Goal: Task Accomplishment & Management: Manage account settings

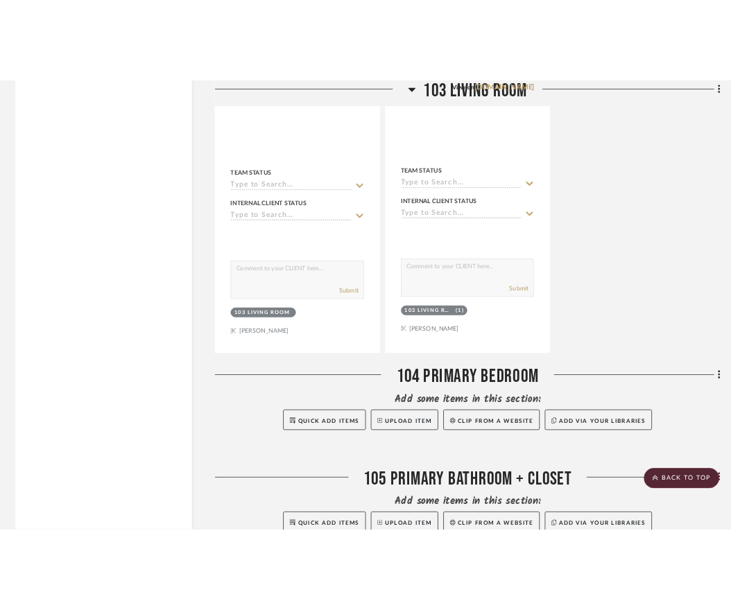
scroll to position [2360, 0]
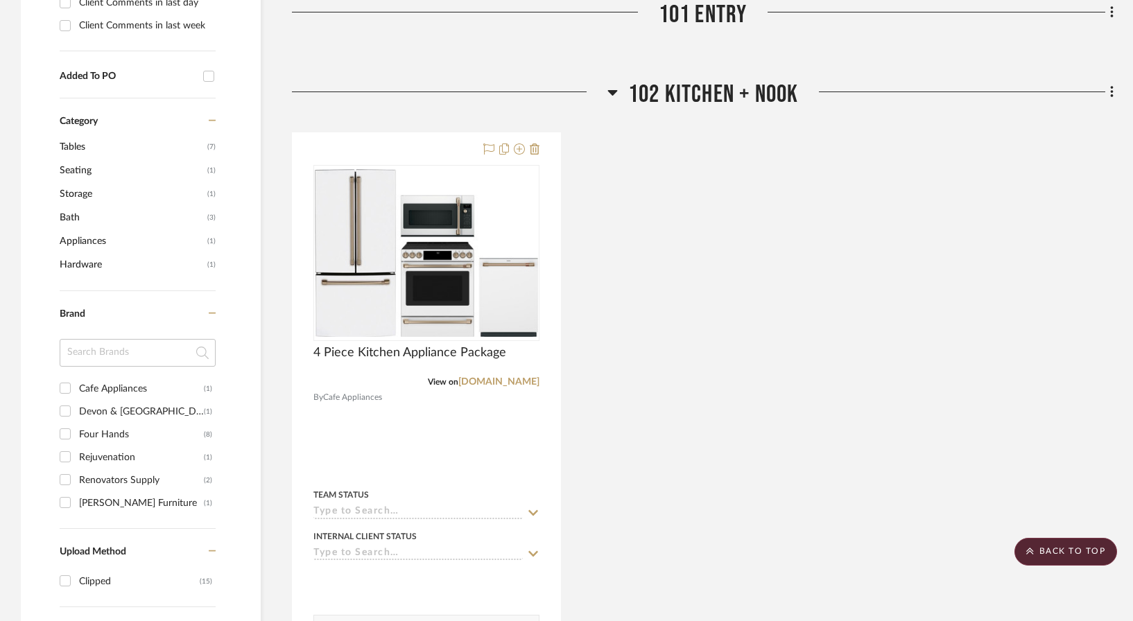
scroll to position [703, 0]
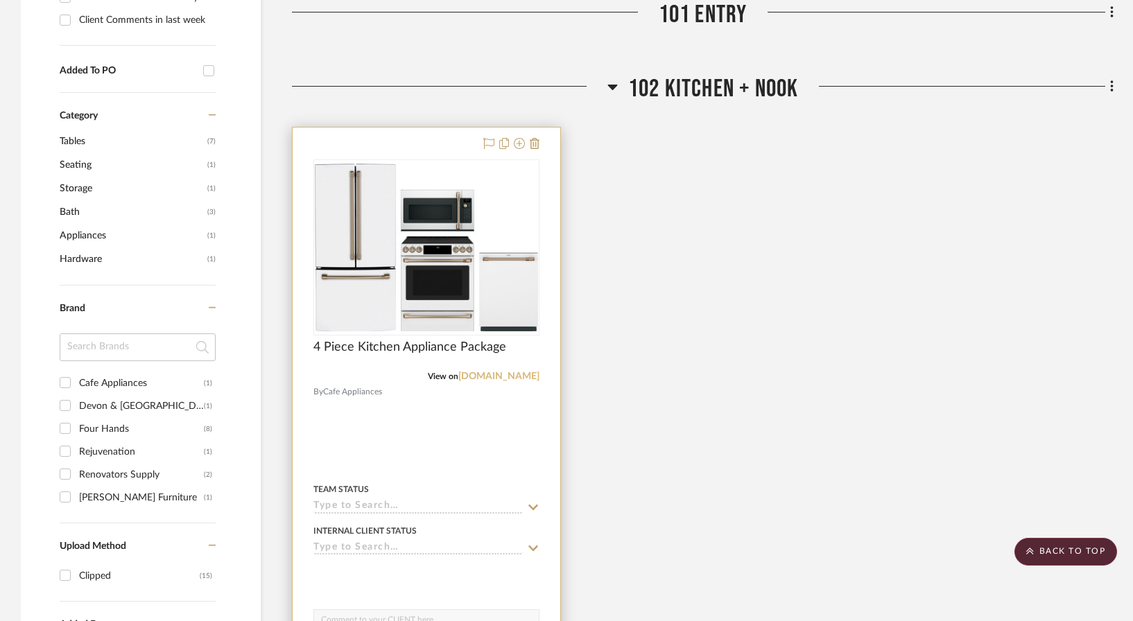
click at [503, 372] on link "[DOMAIN_NAME]" at bounding box center [498, 377] width 81 height 10
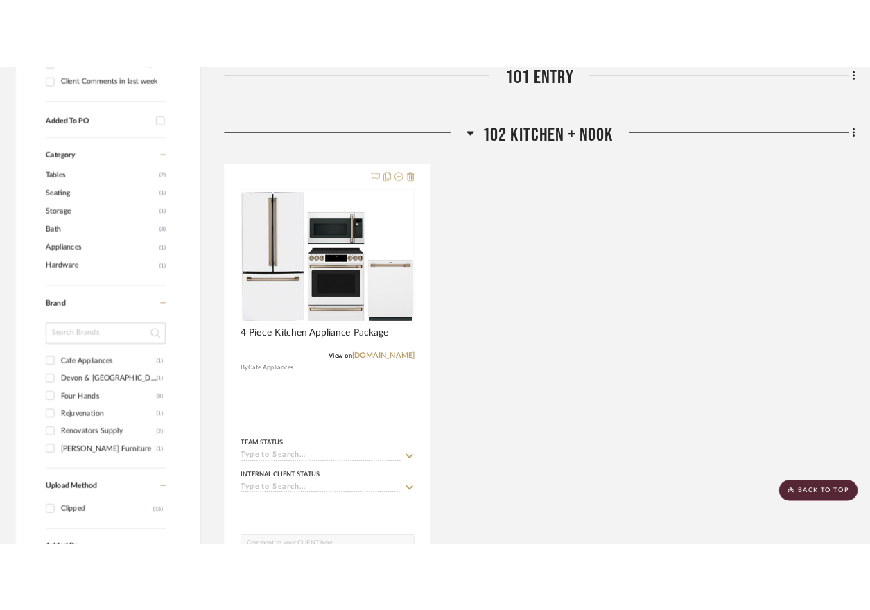
scroll to position [738, 0]
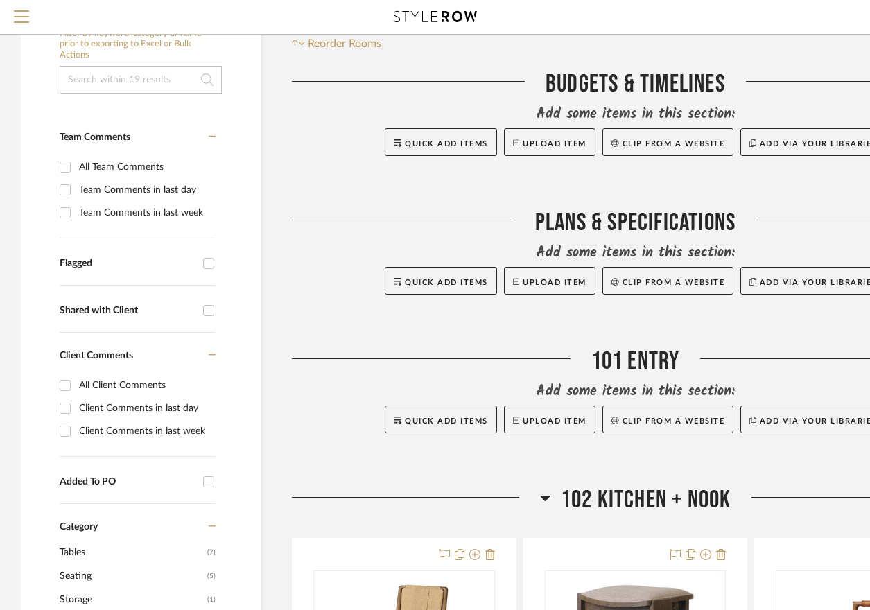
scroll to position [455, 0]
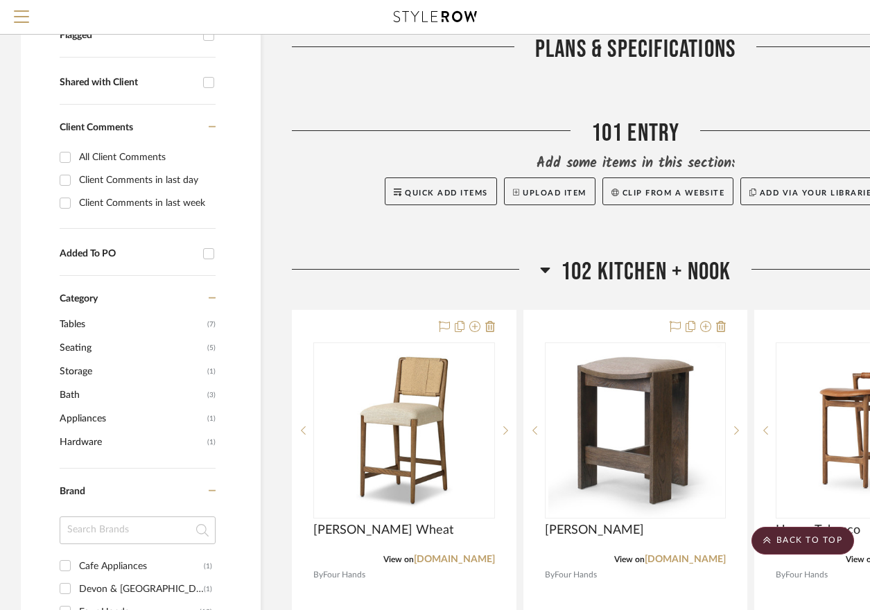
click at [542, 268] on icon at bounding box center [545, 271] width 10 height 6
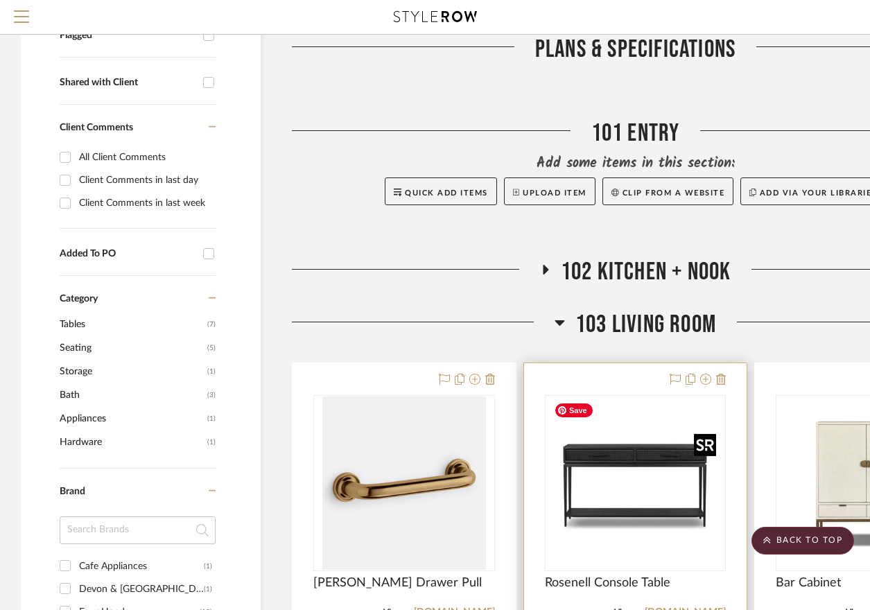
scroll to position [626, 0]
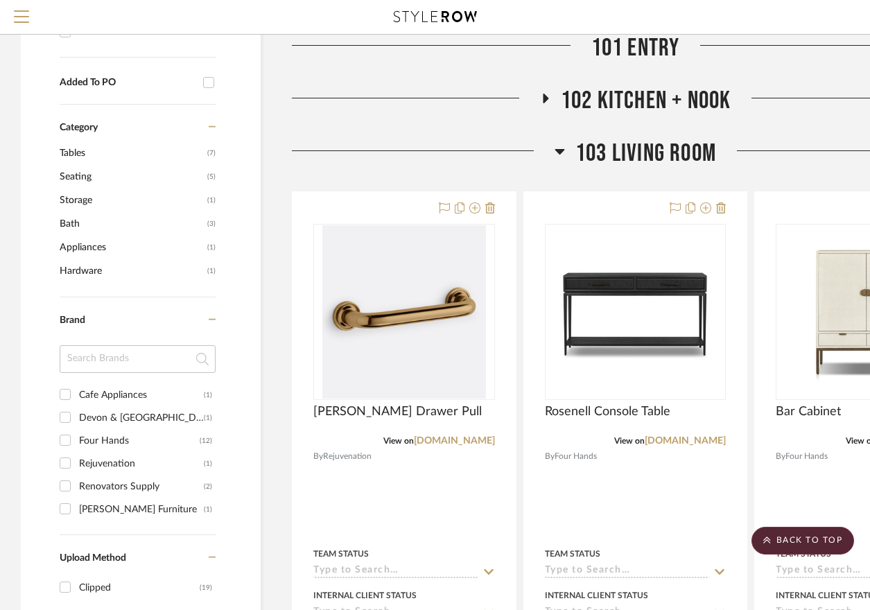
click at [560, 155] on icon at bounding box center [560, 151] width 10 height 17
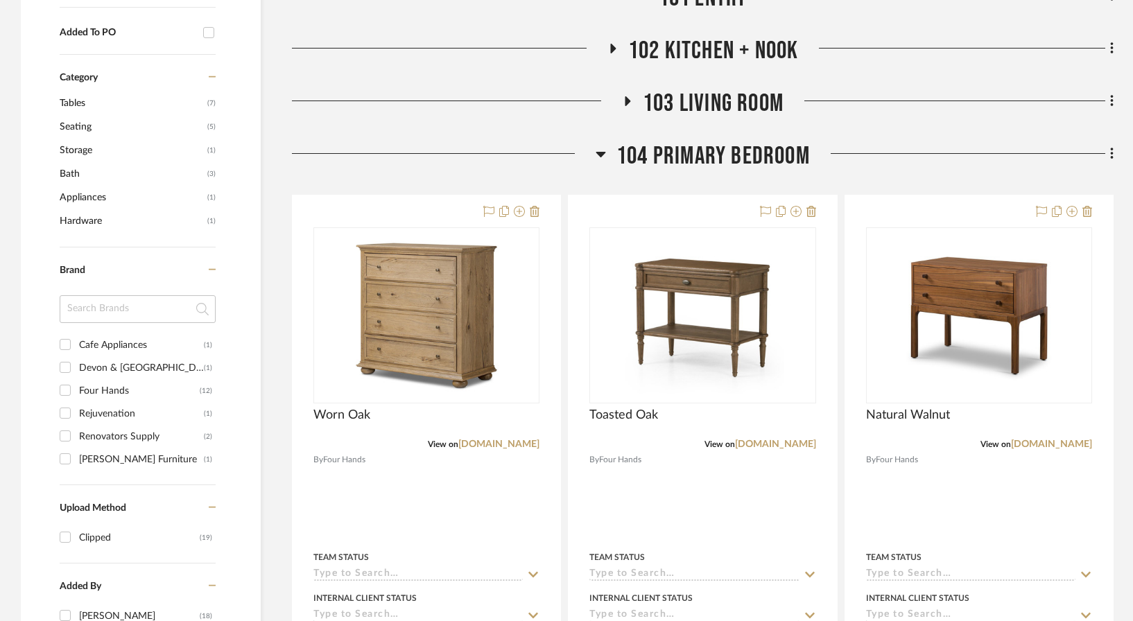
scroll to position [744, 0]
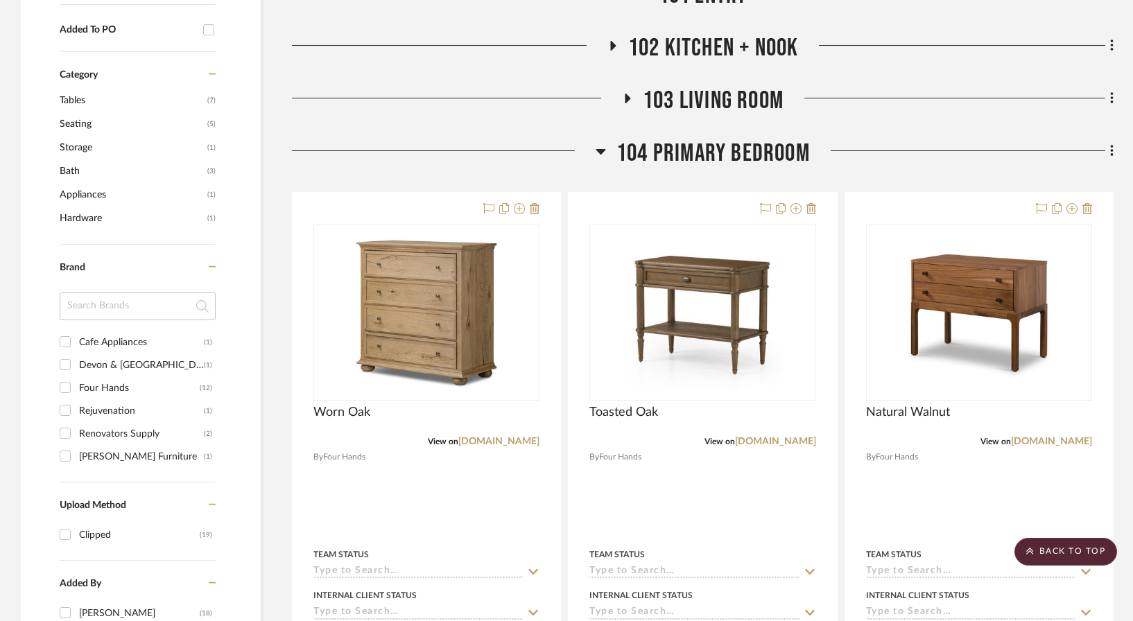
click at [598, 149] on icon at bounding box center [601, 152] width 10 height 6
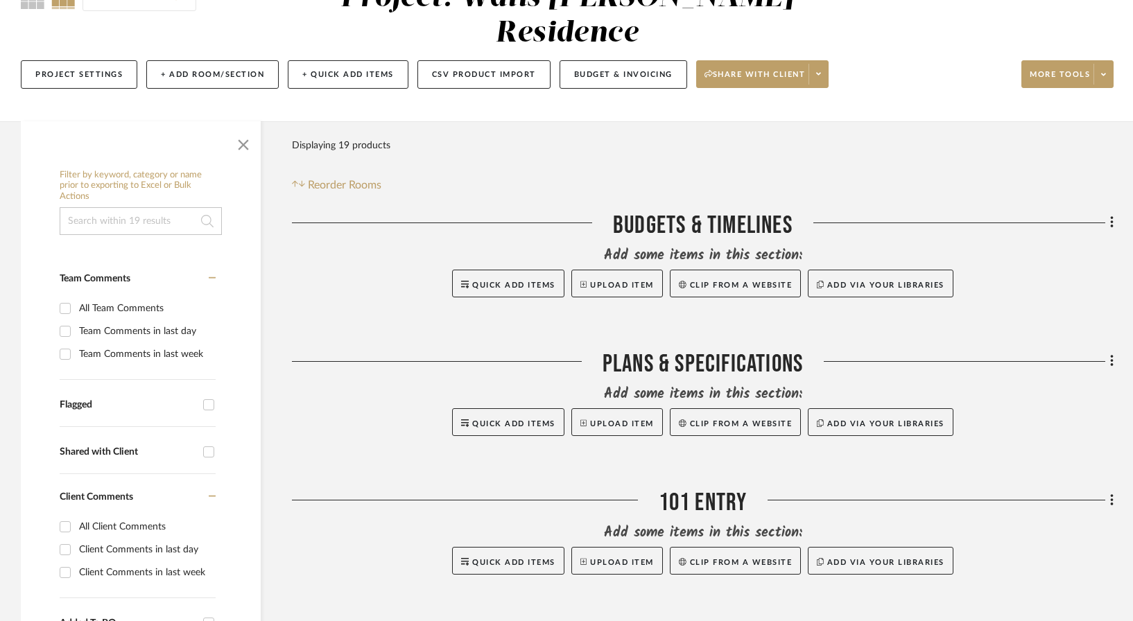
scroll to position [0, 0]
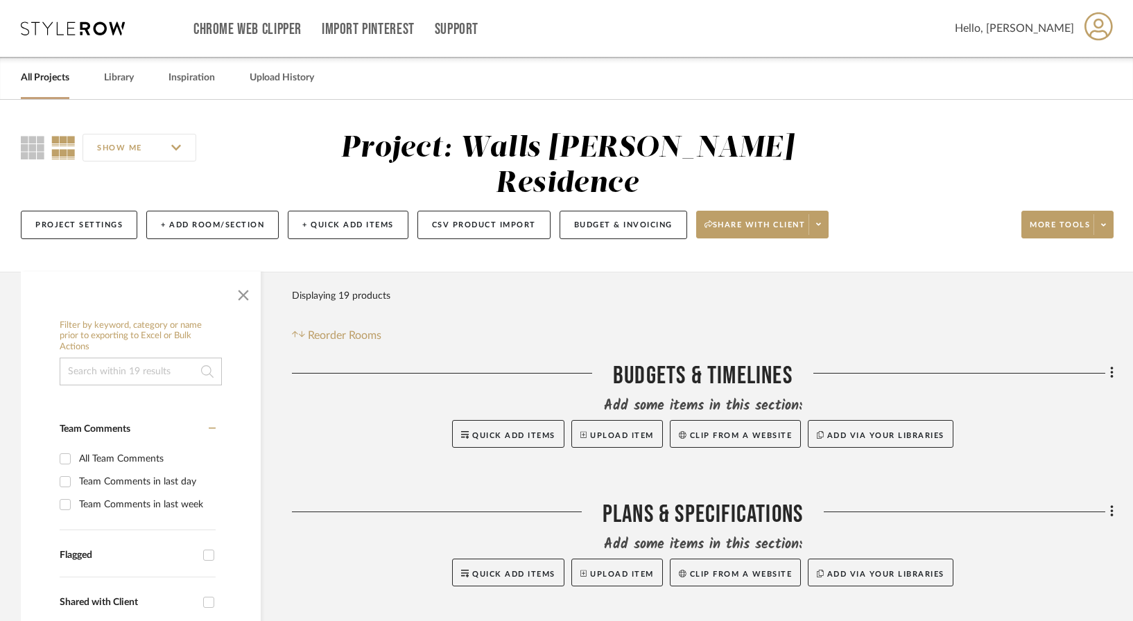
click at [736, 500] on div "Plans & Specifications" at bounding box center [703, 517] width 822 height 35
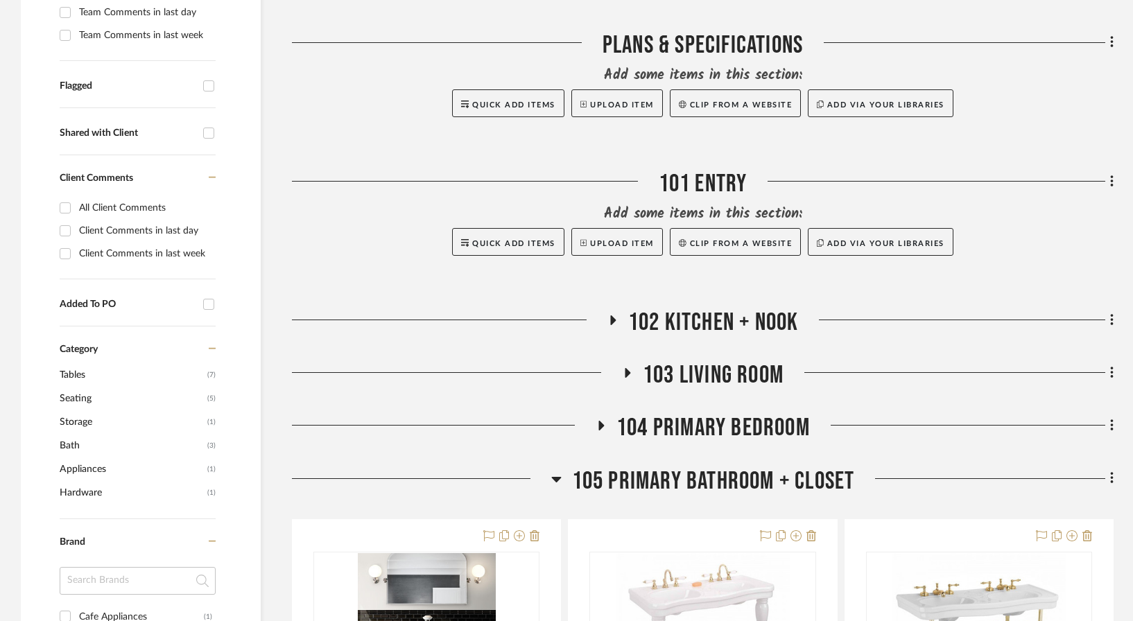
scroll to position [478, 0]
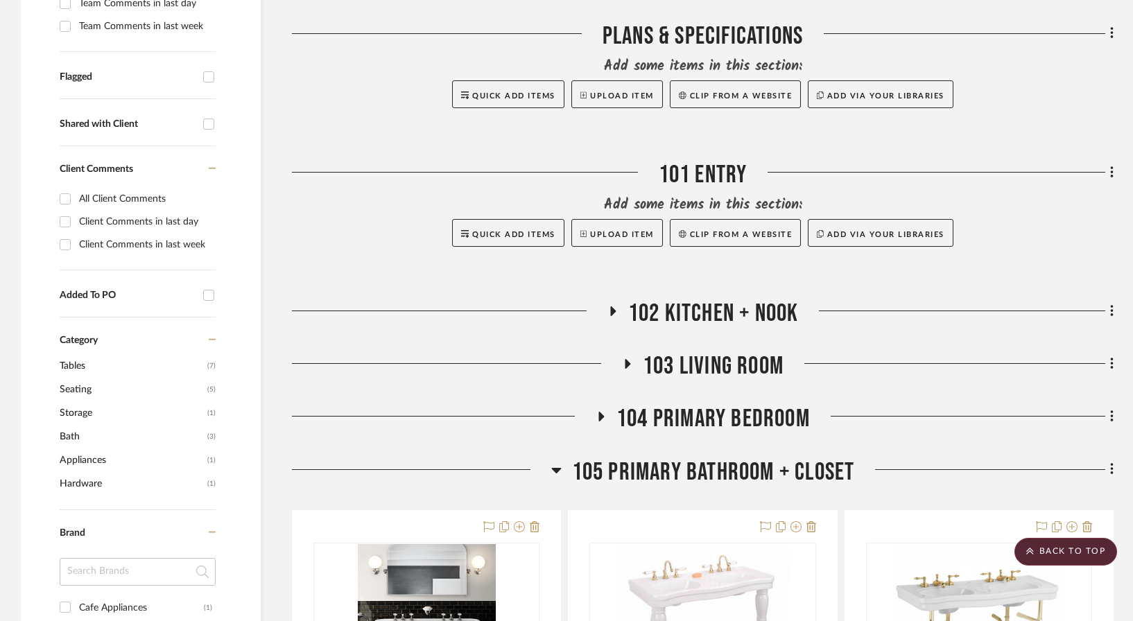
click at [648, 352] on span "103 Living Room" at bounding box center [713, 367] width 141 height 30
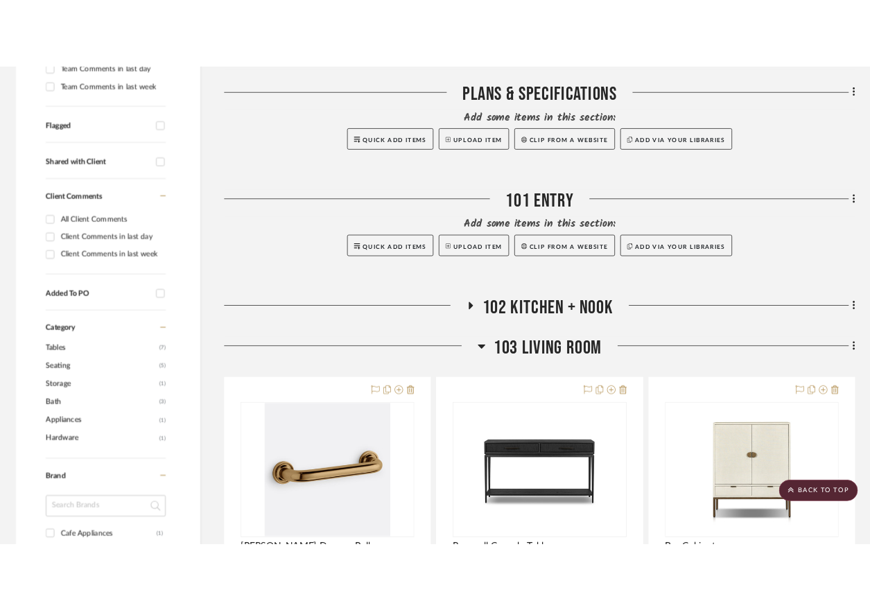
scroll to position [514, 0]
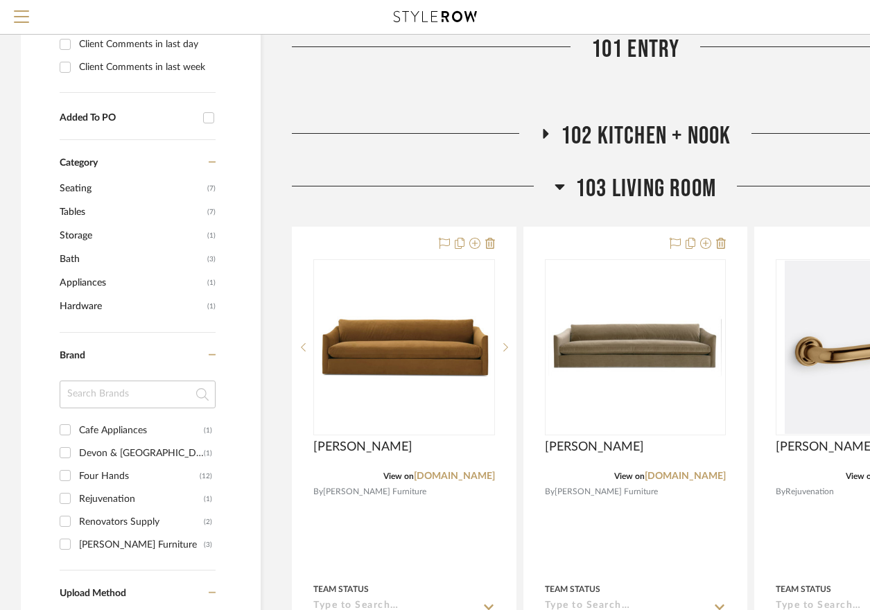
scroll to position [594, 0]
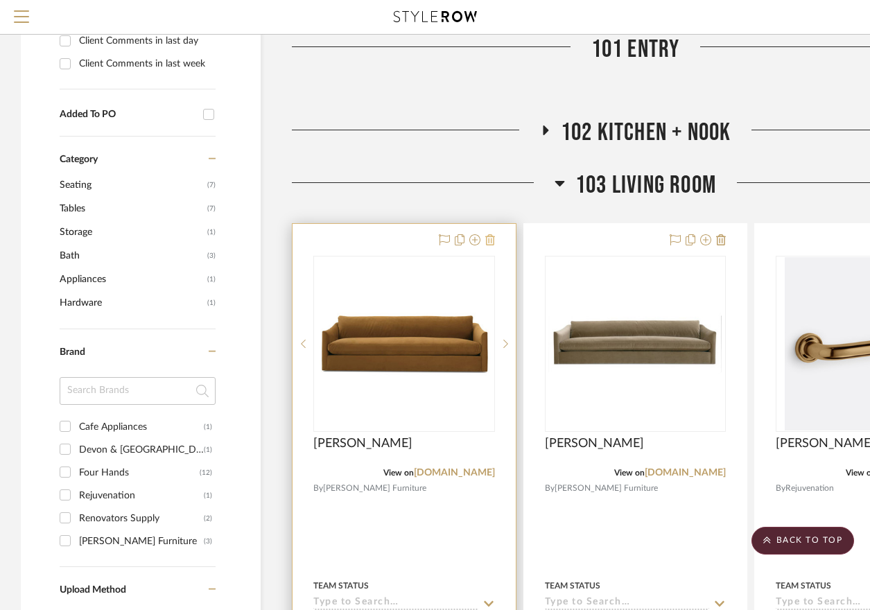
click at [492, 243] on icon at bounding box center [490, 239] width 10 height 11
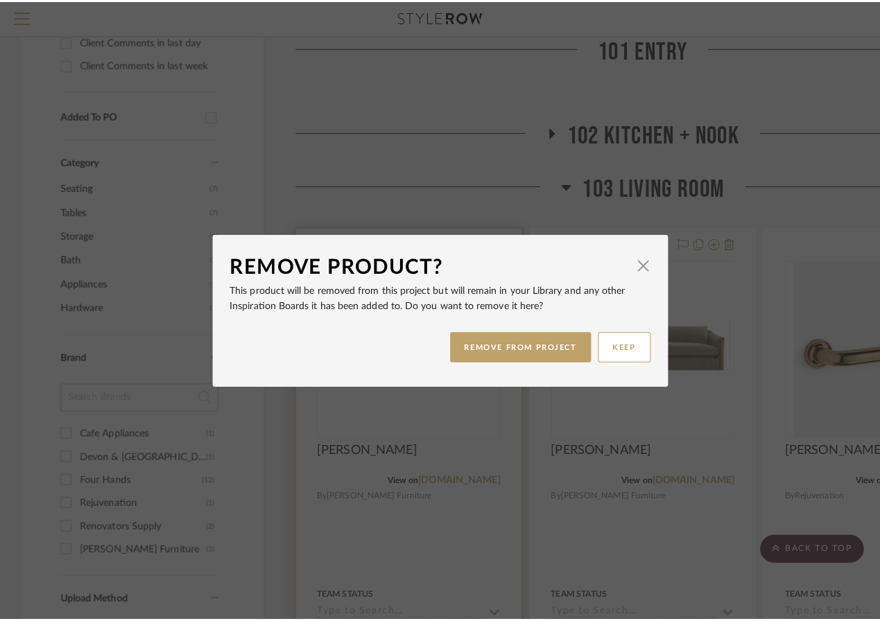
scroll to position [0, 0]
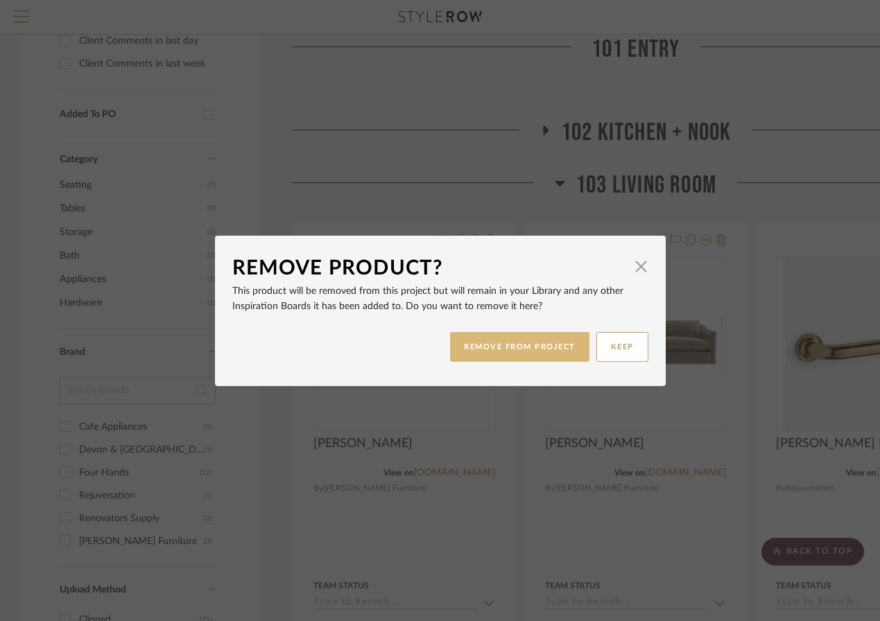
click at [556, 349] on button "REMOVE FROM PROJECT" at bounding box center [519, 347] width 139 height 30
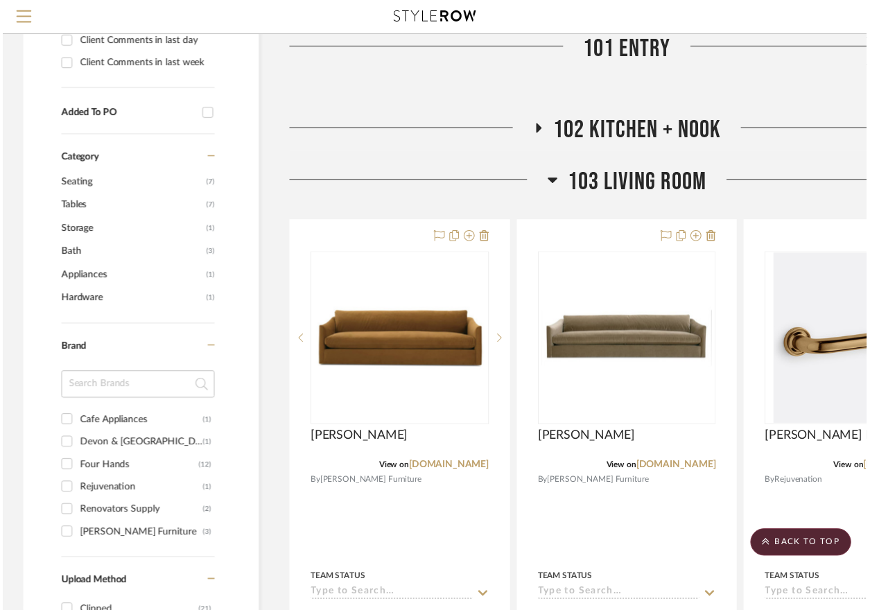
scroll to position [594, 0]
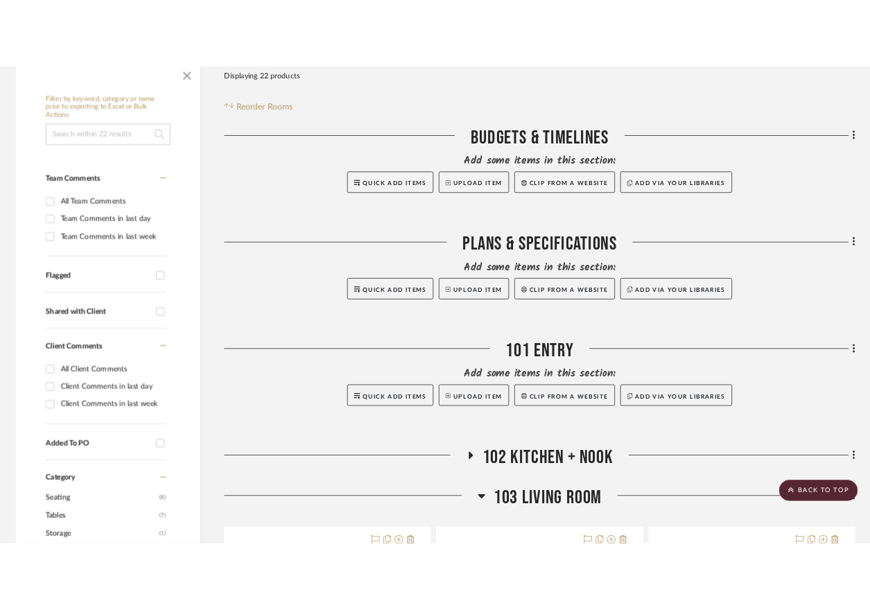
scroll to position [319, 0]
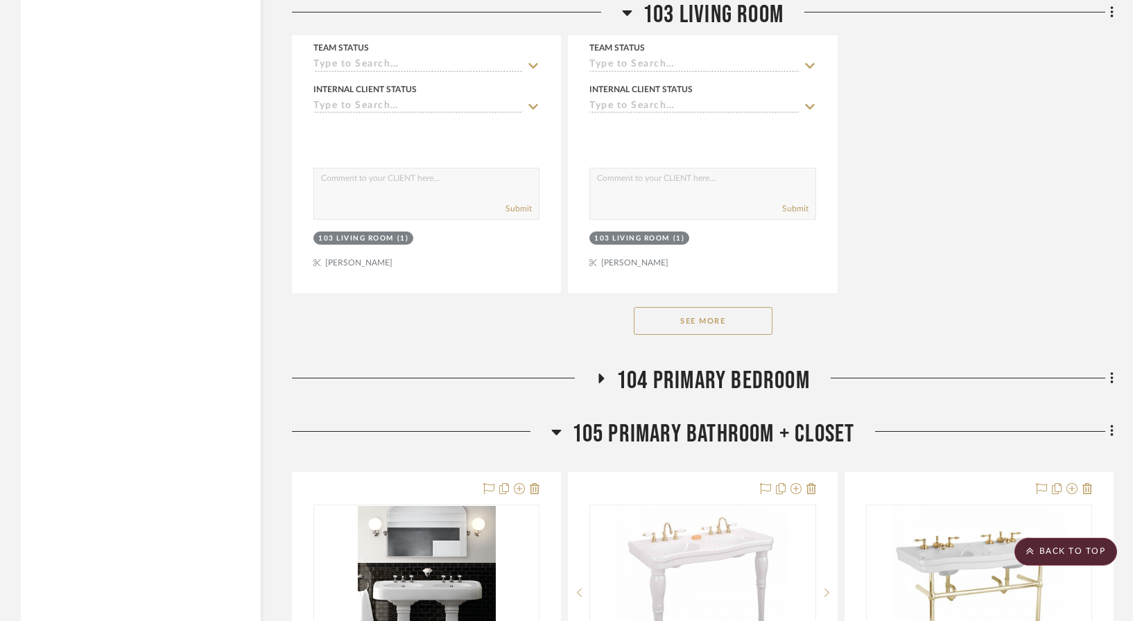
scroll to position [2450, 0]
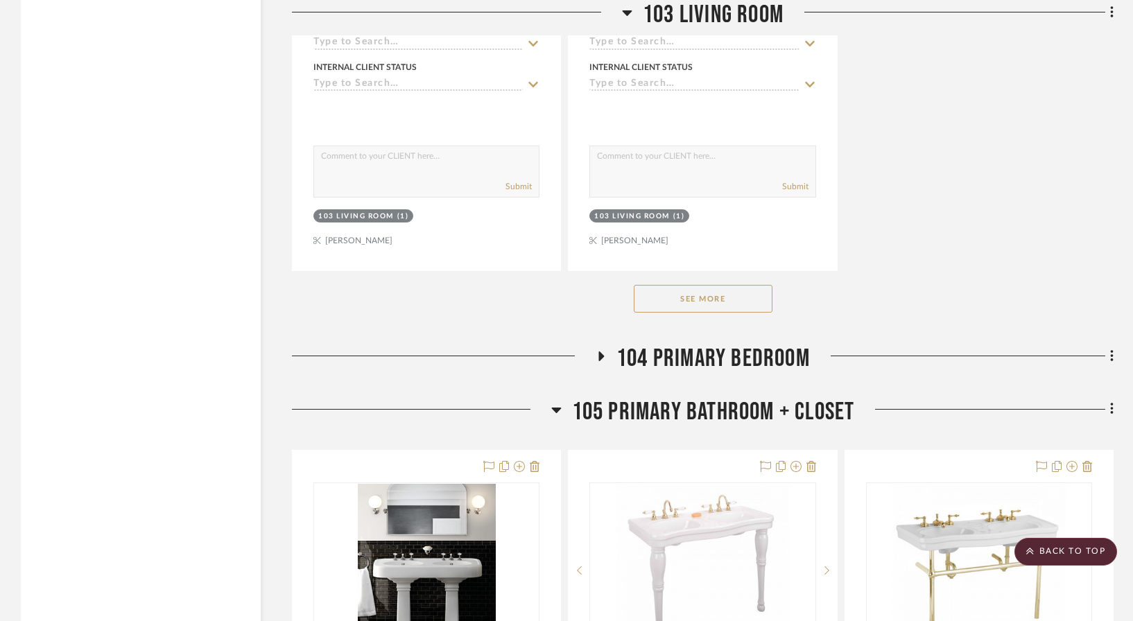
click at [725, 285] on button "See More" at bounding box center [703, 299] width 139 height 28
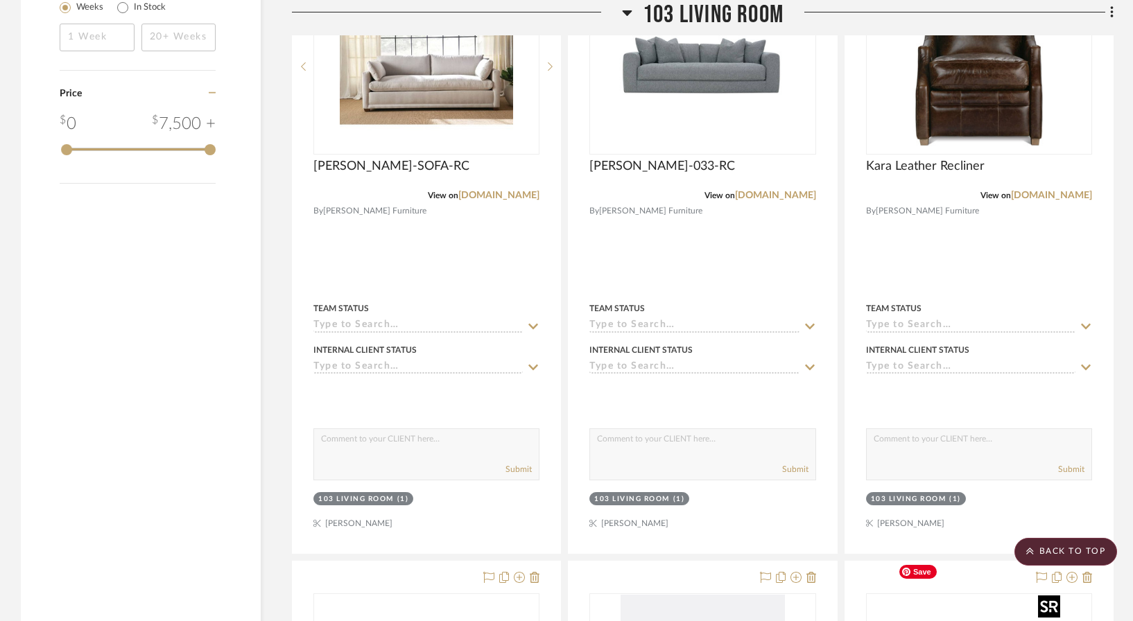
scroll to position [1191, 0]
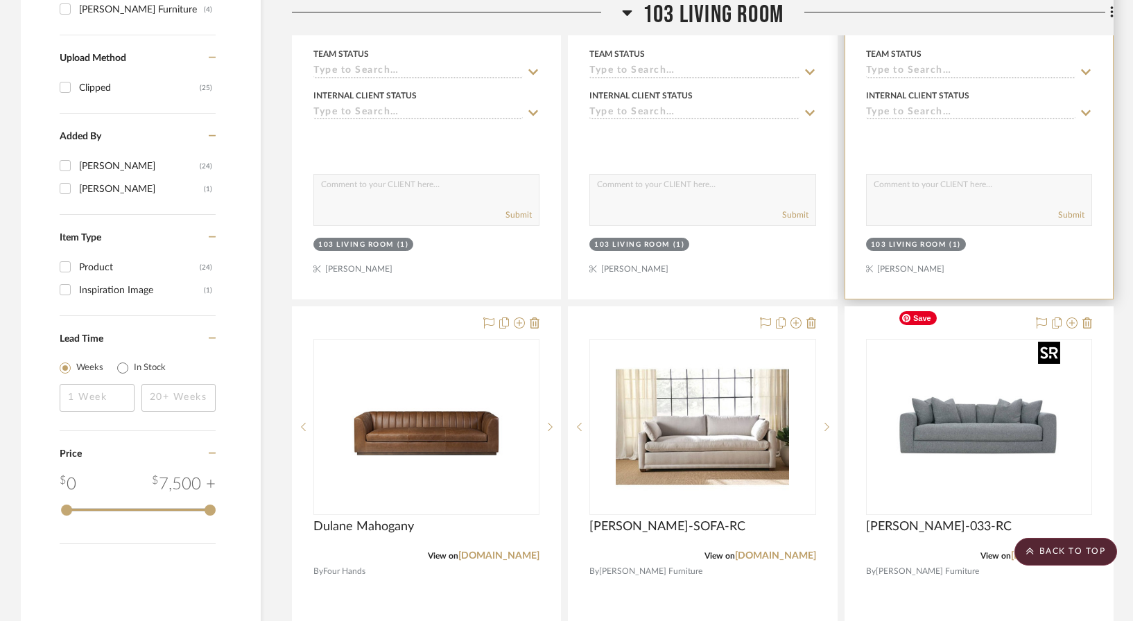
drag, startPoint x: 958, startPoint y: 379, endPoint x: 953, endPoint y: 185, distance: 193.5
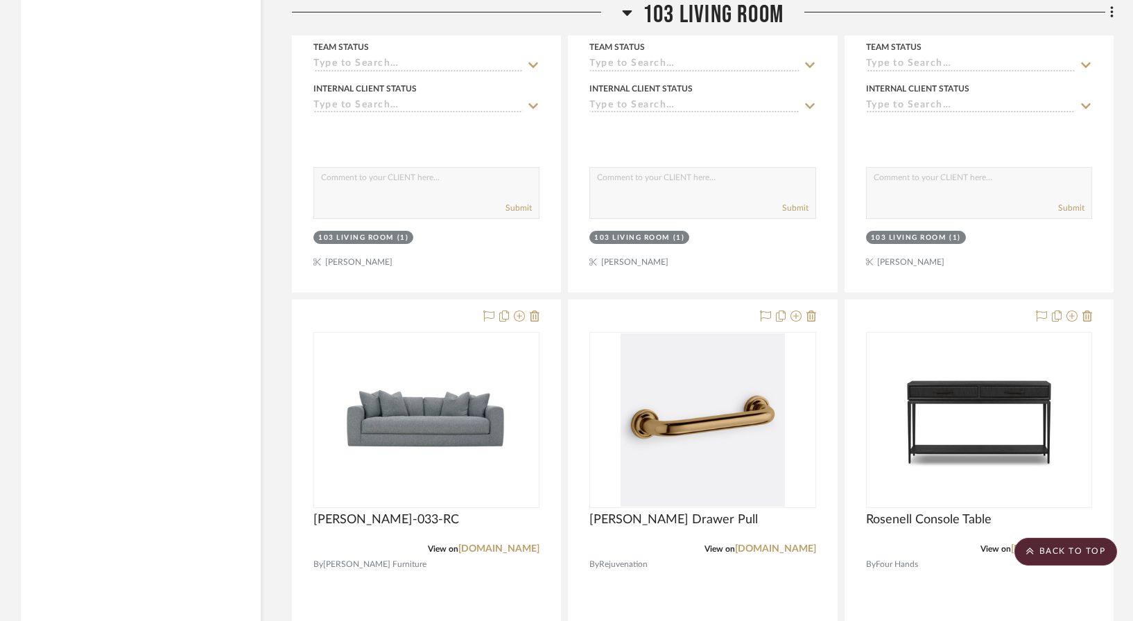
scroll to position [1814, 0]
drag, startPoint x: 682, startPoint y: 560, endPoint x: 804, endPoint y: 18, distance: 555.3
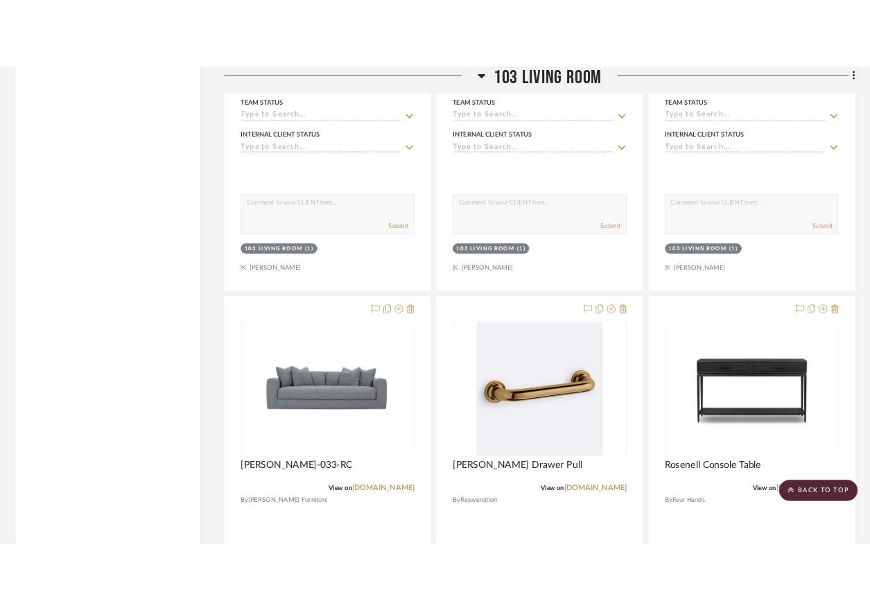
scroll to position [1849, 0]
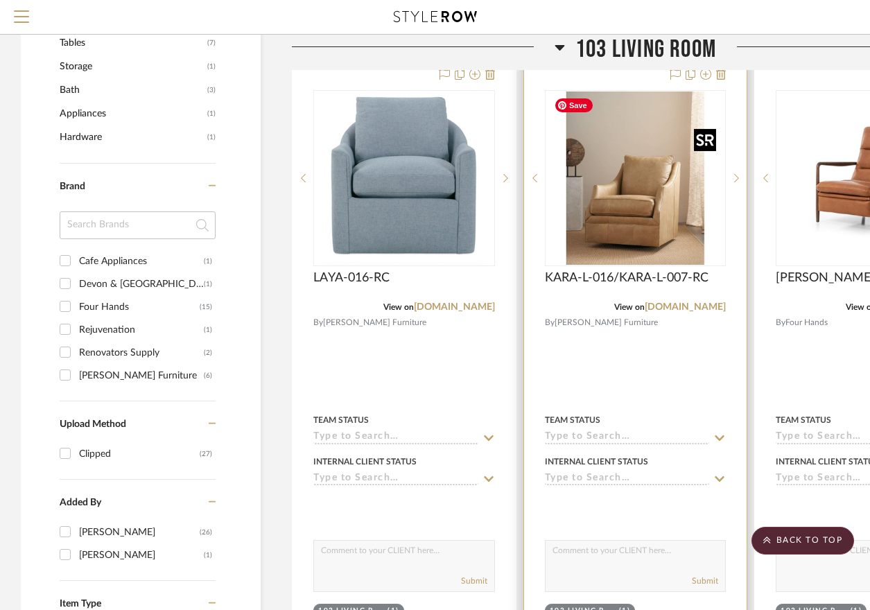
scroll to position [765, 0]
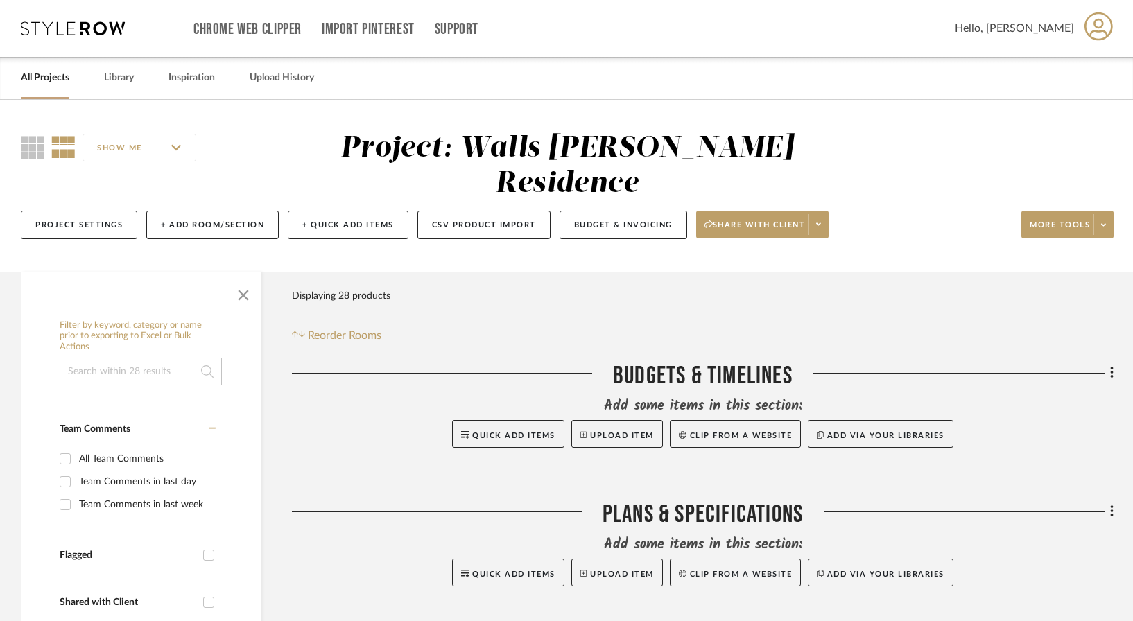
click at [879, 34] on div "Chrome Web Clipper Import Pinterest Support" at bounding box center [573, 28] width 761 height 57
click at [879, 26] on div "Chrome Web Clipper Import Pinterest Support" at bounding box center [573, 28] width 761 height 57
drag, startPoint x: 992, startPoint y: 26, endPoint x: 1045, endPoint y: 29, distance: 52.8
click at [879, 26] on div "Chrome Web Clipper Import Pinterest Support All Projects Library Inspiration Up…" at bounding box center [567, 28] width 1093 height 57
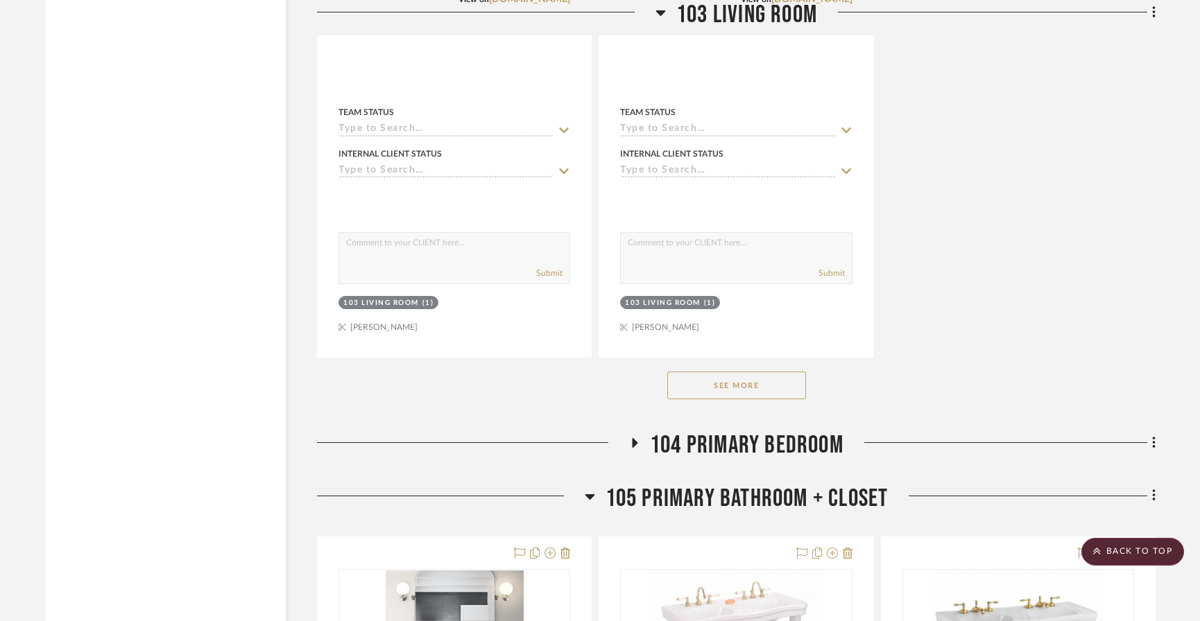
scroll to position [2374, 0]
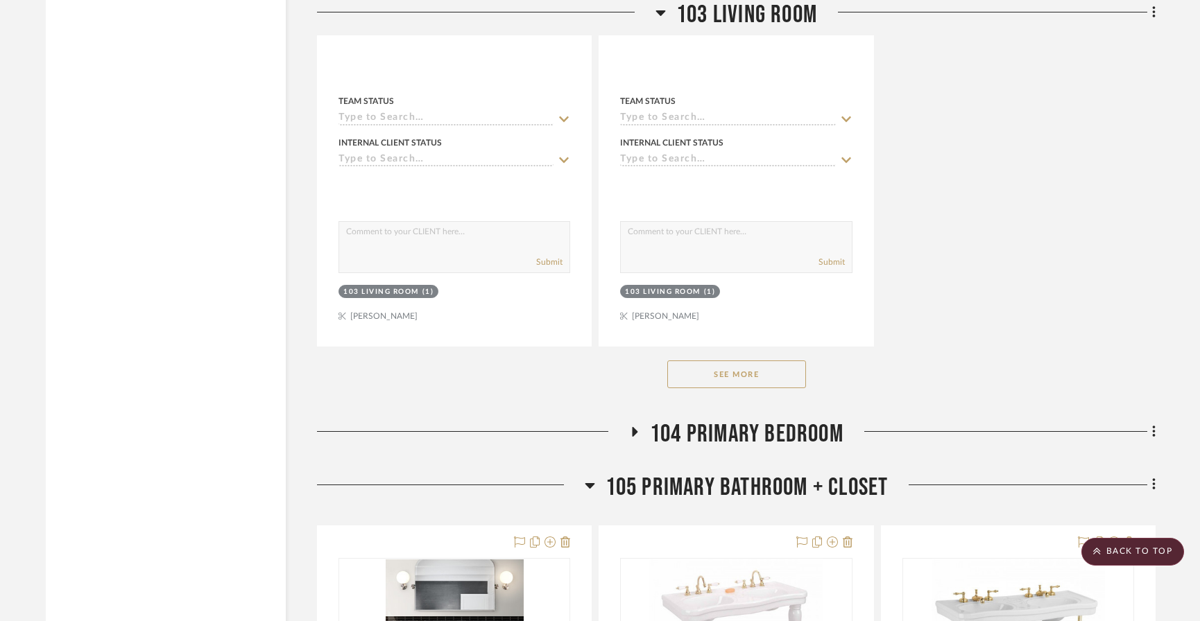
click at [772, 361] on button "See More" at bounding box center [736, 375] width 139 height 28
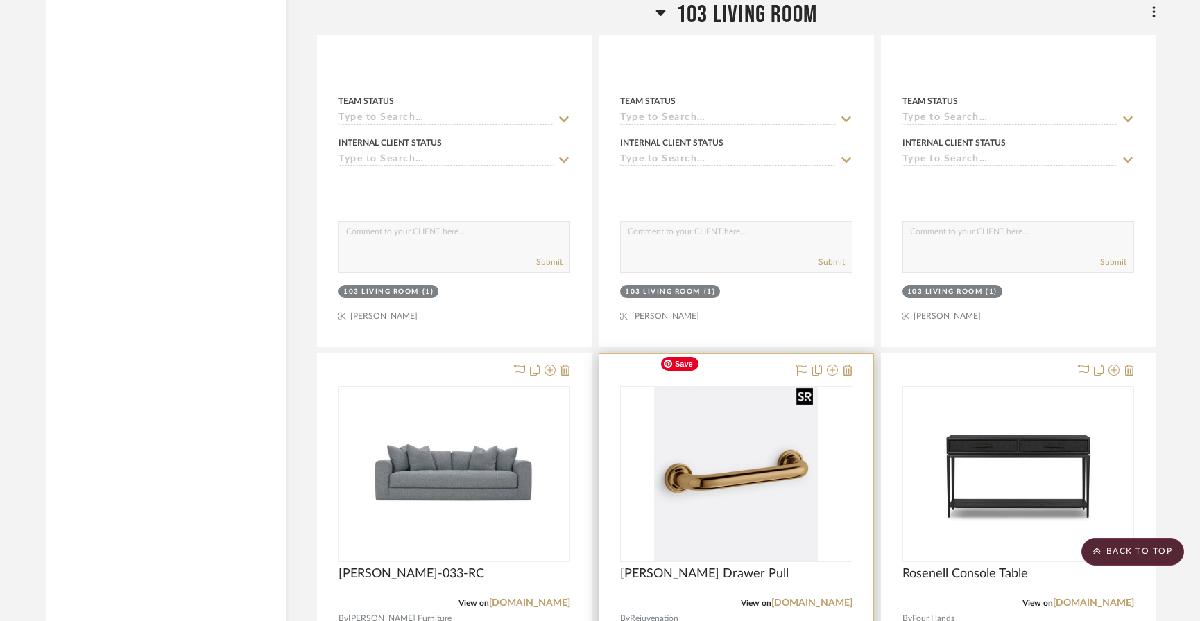
click at [741, 427] on img "0" at bounding box center [736, 474] width 164 height 173
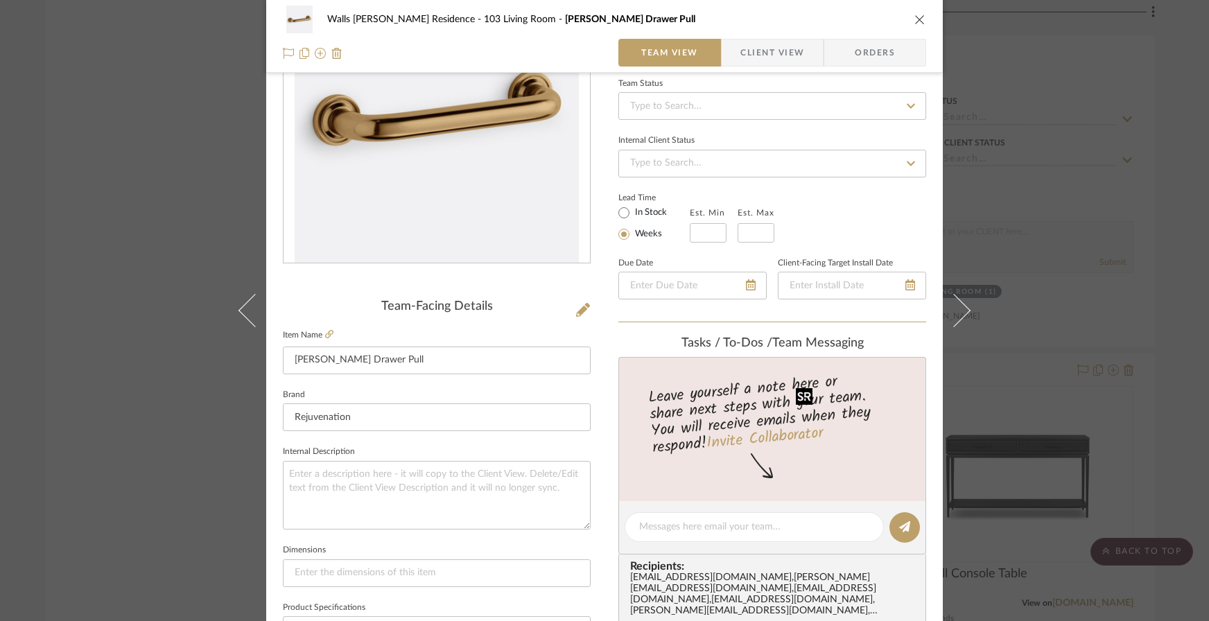
scroll to position [667, 0]
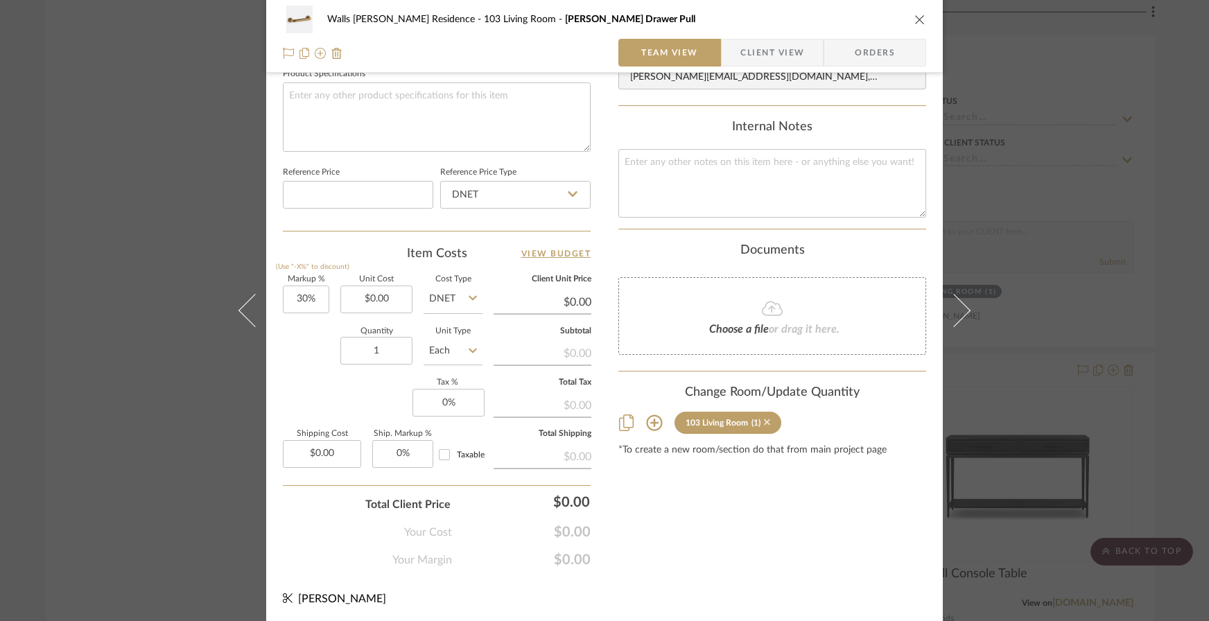
click at [764, 420] on icon at bounding box center [767, 422] width 6 height 10
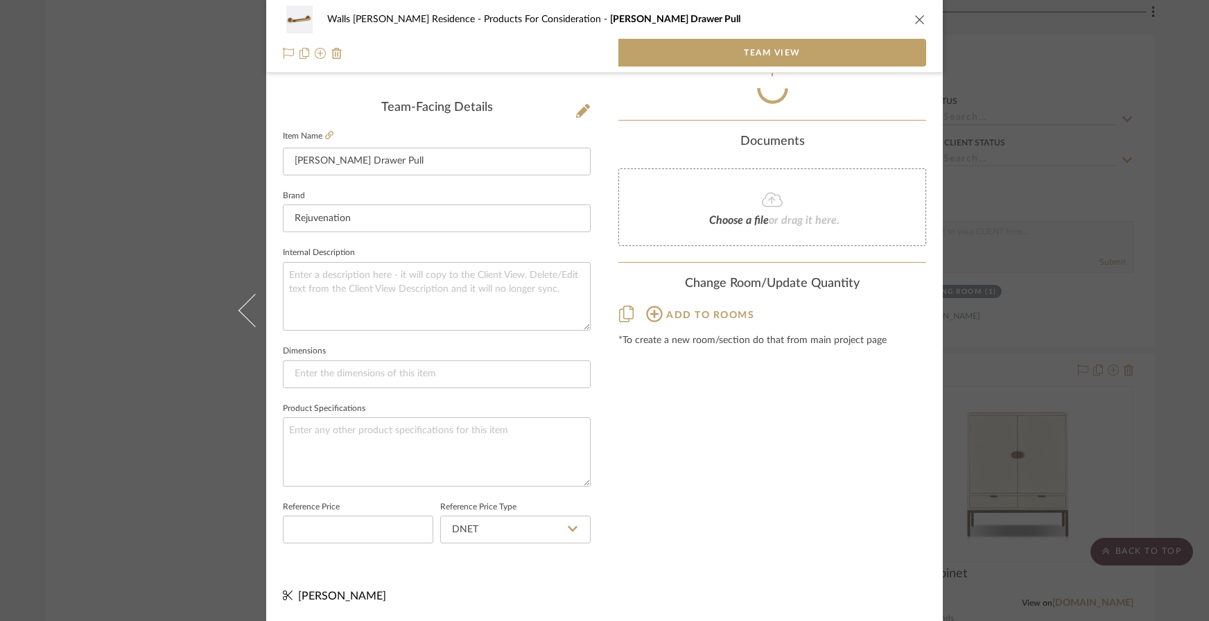
scroll to position [347, 0]
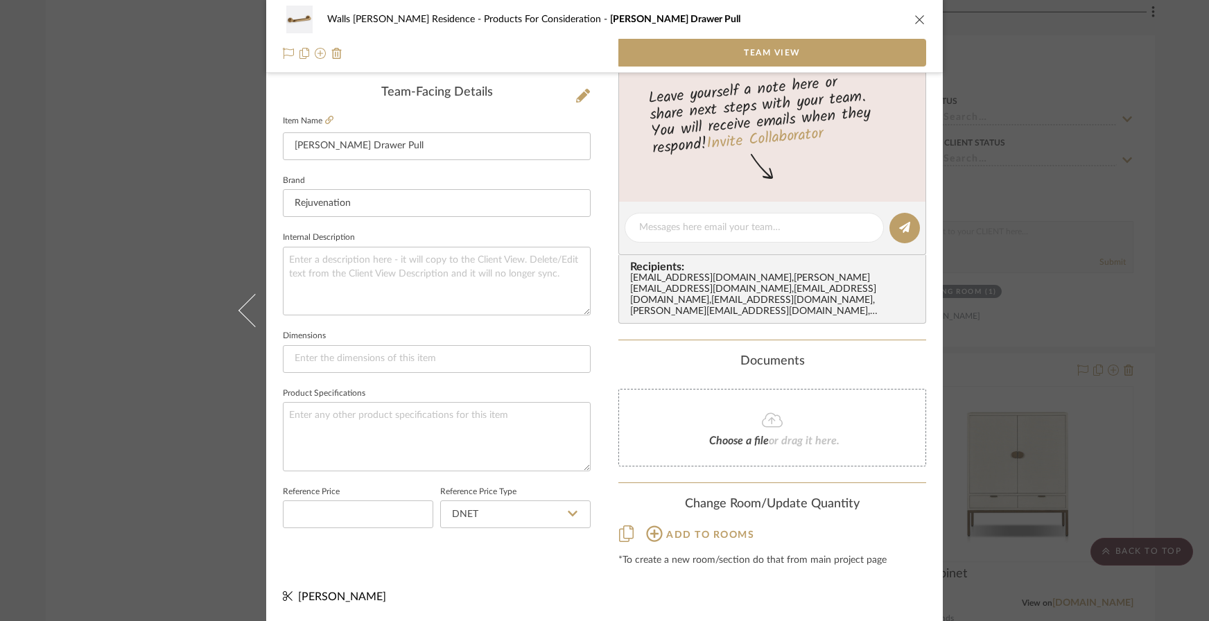
click at [879, 16] on icon "close" at bounding box center [920, 19] width 11 height 11
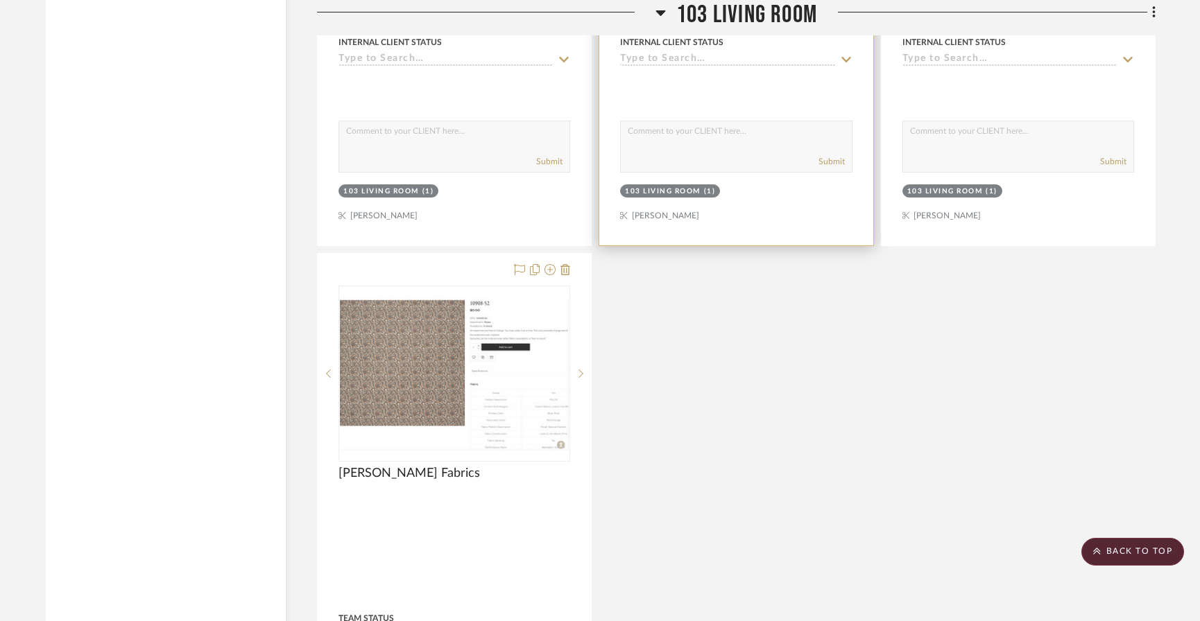
scroll to position [3092, 0]
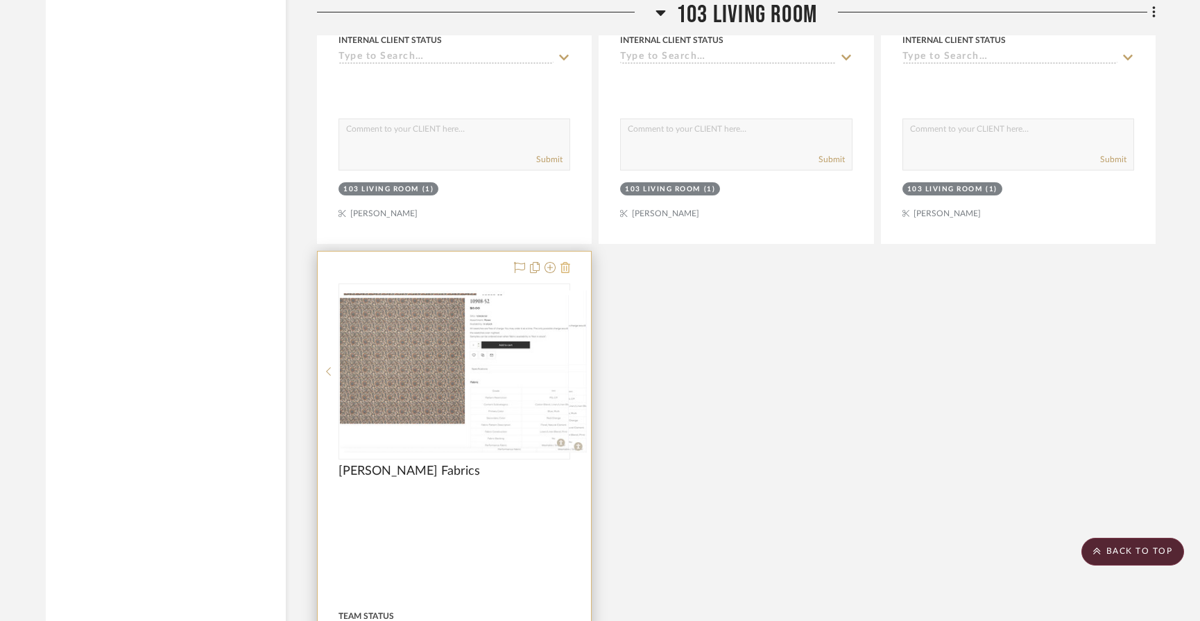
click at [568, 262] on icon at bounding box center [565, 267] width 10 height 11
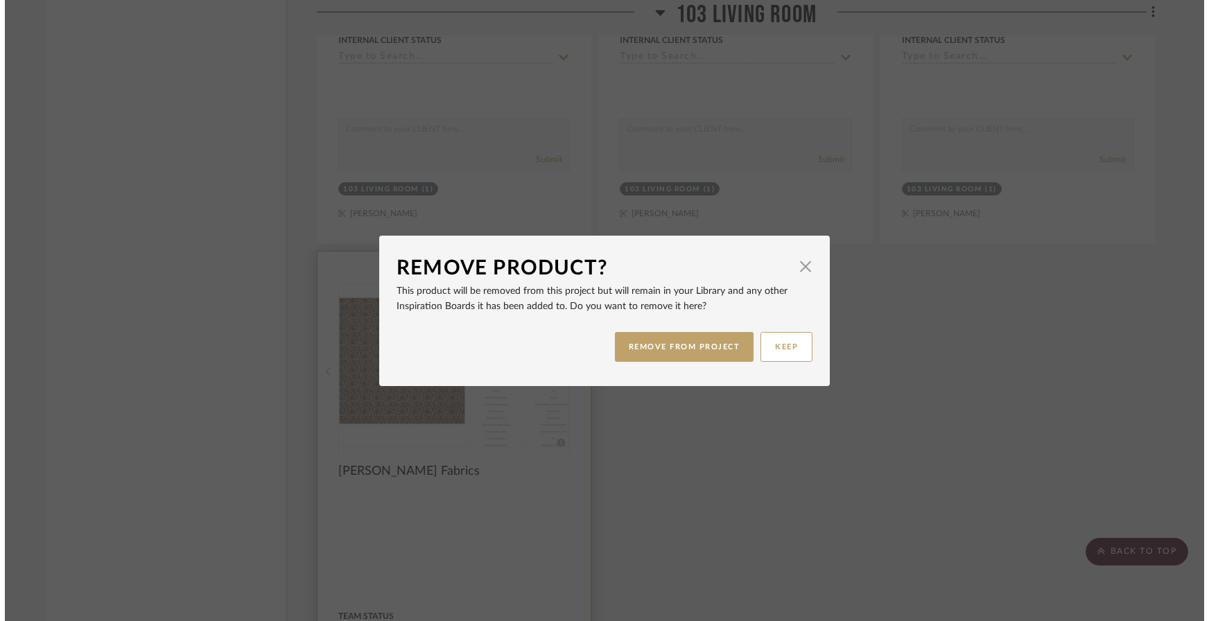
scroll to position [0, 0]
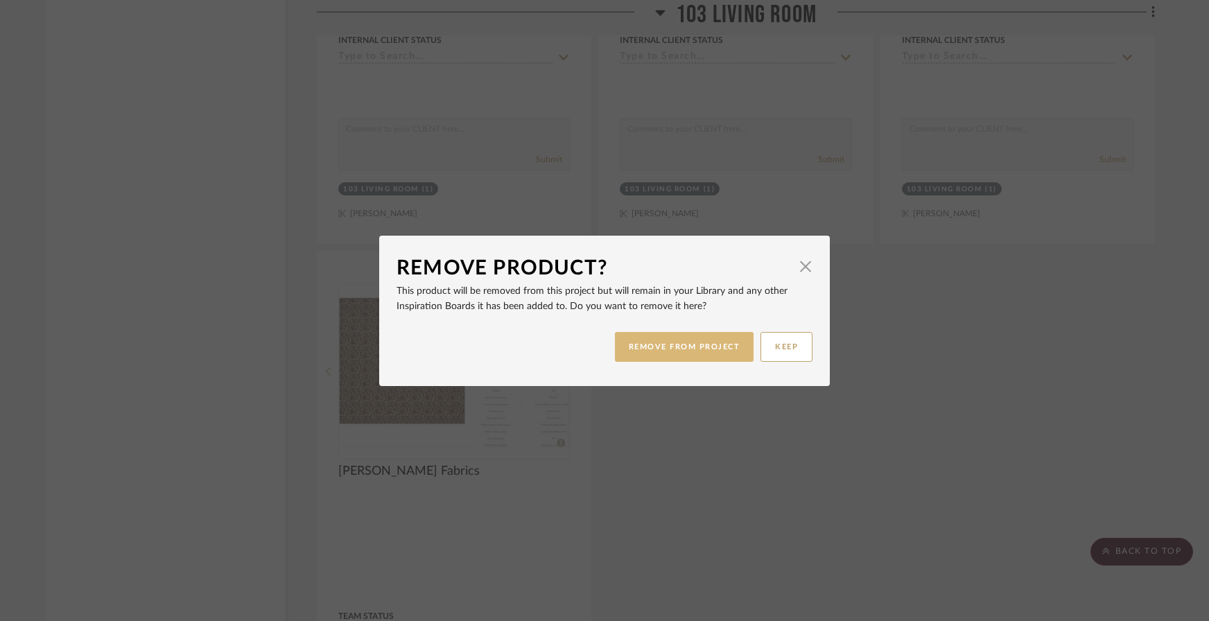
click at [703, 352] on button "REMOVE FROM PROJECT" at bounding box center [684, 347] width 139 height 30
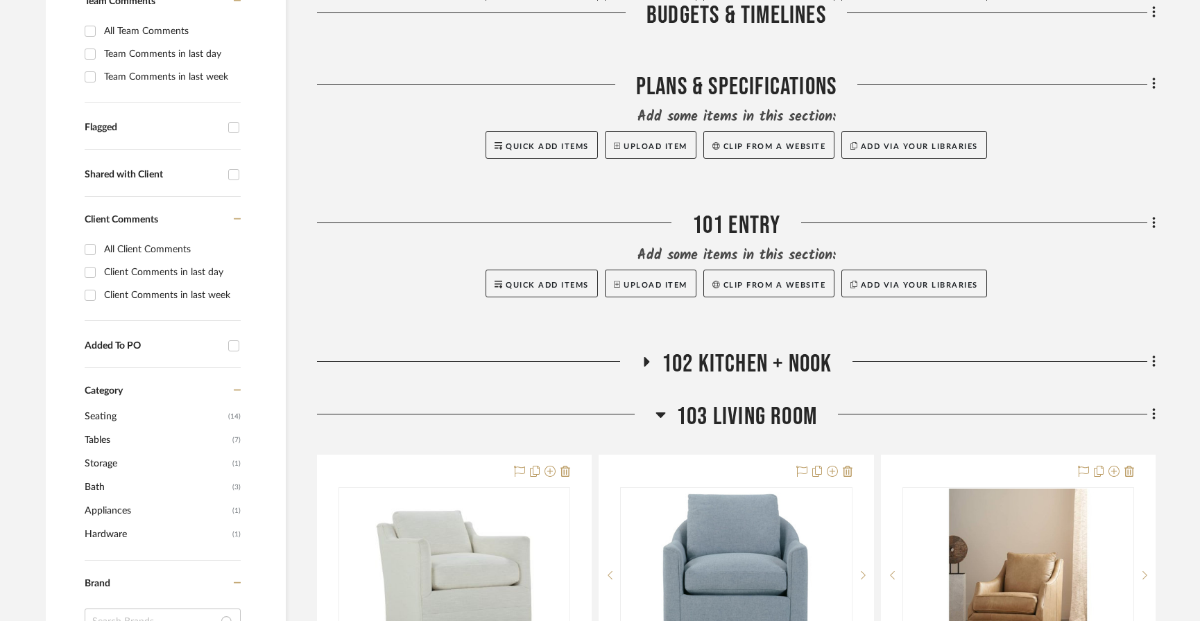
scroll to position [432, 0]
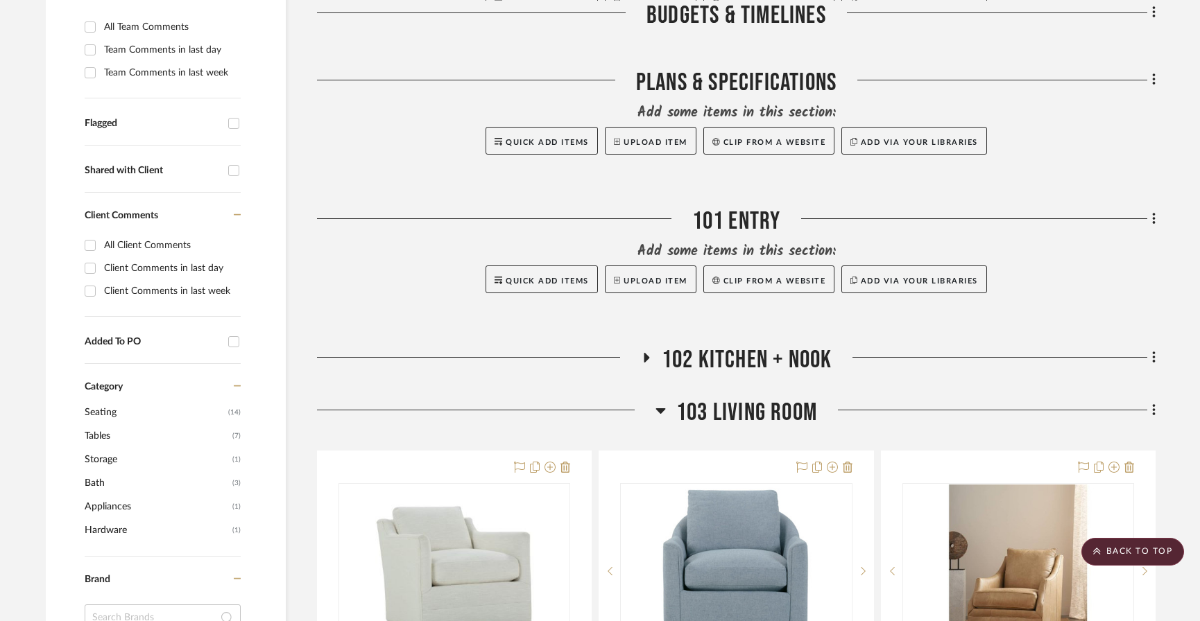
click at [730, 345] on span "102 Kitchen + Nook" at bounding box center [746, 360] width 171 height 30
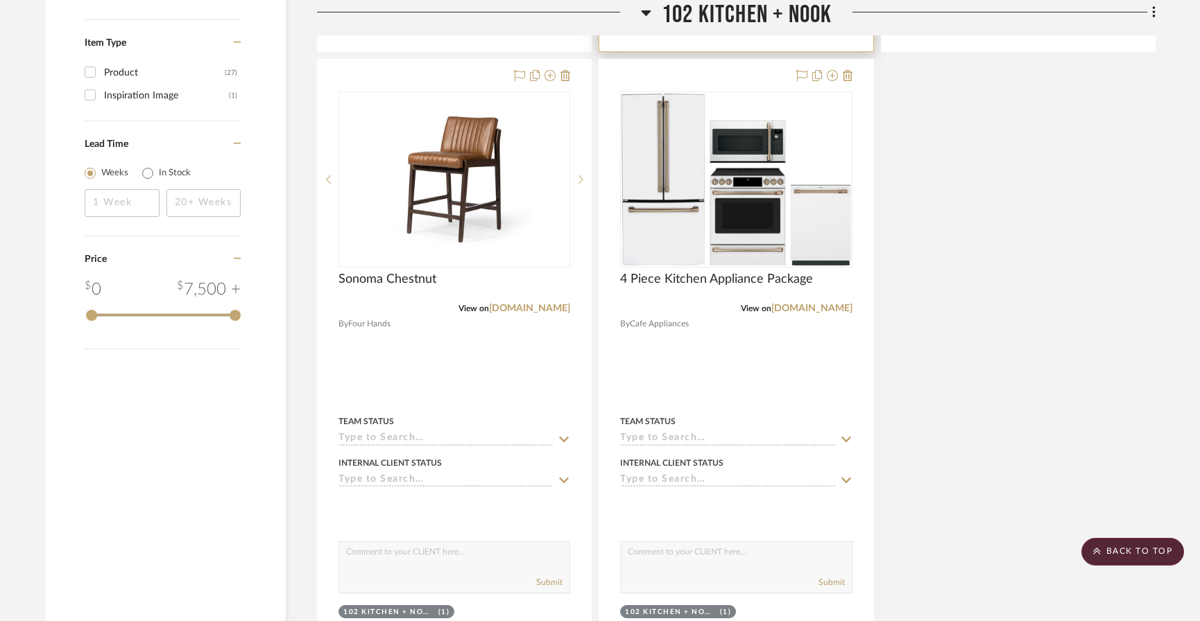
scroll to position [1387, 0]
